Goal: Task Accomplishment & Management: Complete application form

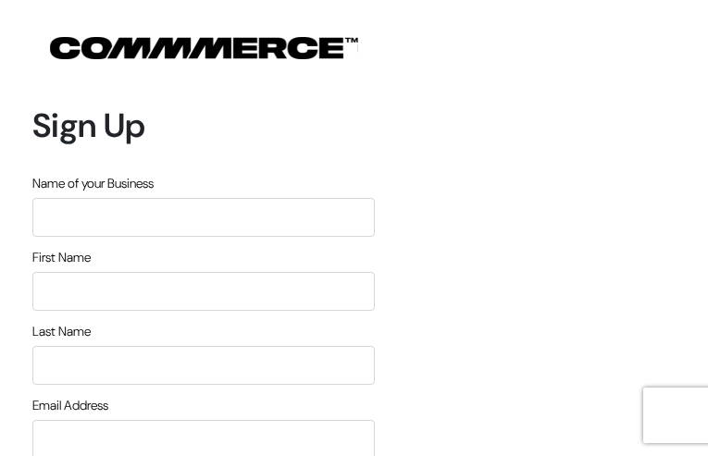
type input "BZamJQNYTbGtpF"
type input "eXFBtdxH"
type input "iFxutJiQyzOMe"
type input "[EMAIL_ADDRESS][DOMAIN_NAME]"
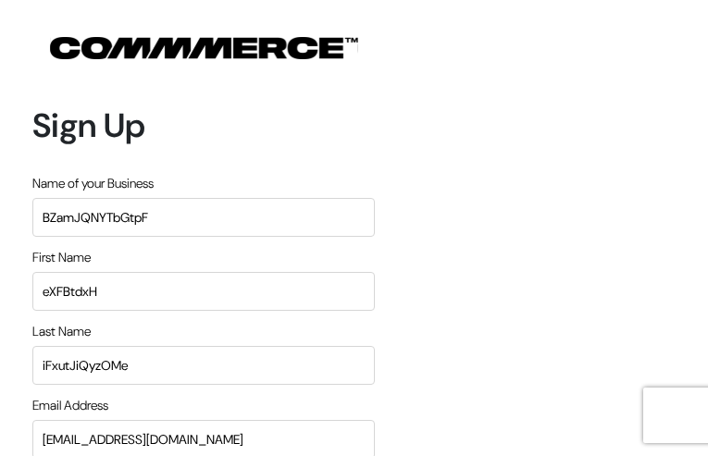
type input "6408923289"
type input "huUxDWkzNwASU"
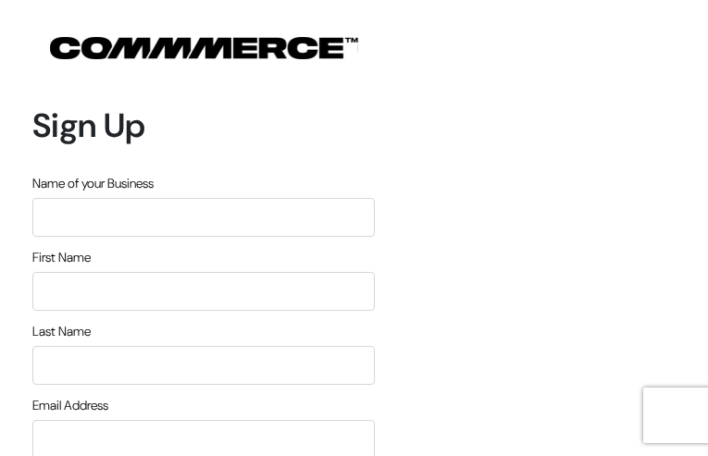
type input "NBRbumDe"
type input "KDIkpErgRtFNpkQ"
type input "ssnCybLaJxcvWC"
type input "[EMAIL_ADDRESS][DOMAIN_NAME]"
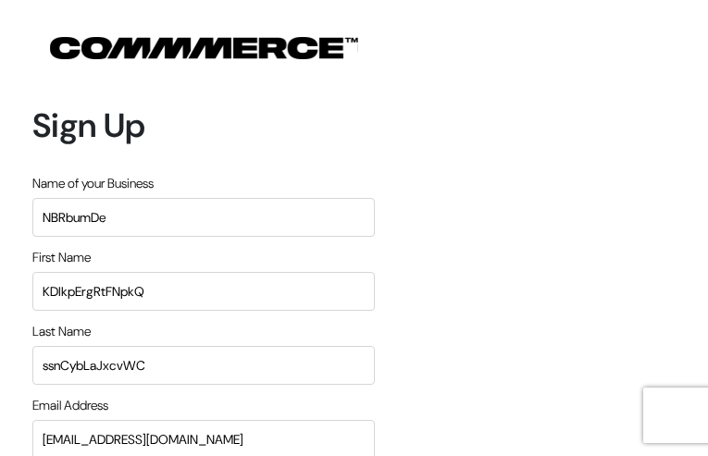
type input "3497646613"
type input "PqwgGgDGhs"
